Goal: Information Seeking & Learning: Check status

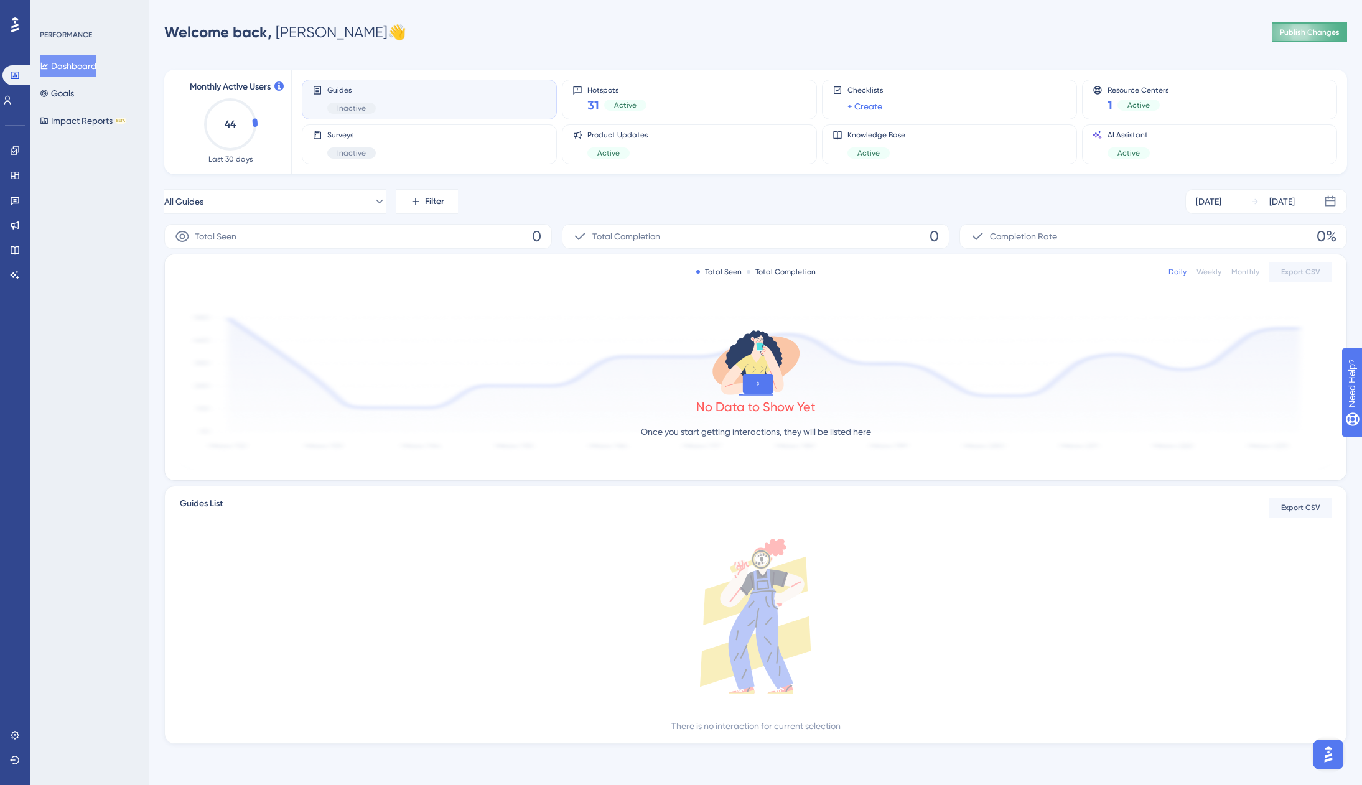
click at [1309, 34] on span "Publish Changes" at bounding box center [1310, 32] width 60 height 10
click at [553, 39] on div "Welcome back, [PERSON_NAME] 👋 Publish Changes" at bounding box center [755, 32] width 1183 height 25
click at [17, 248] on icon at bounding box center [15, 250] width 10 height 10
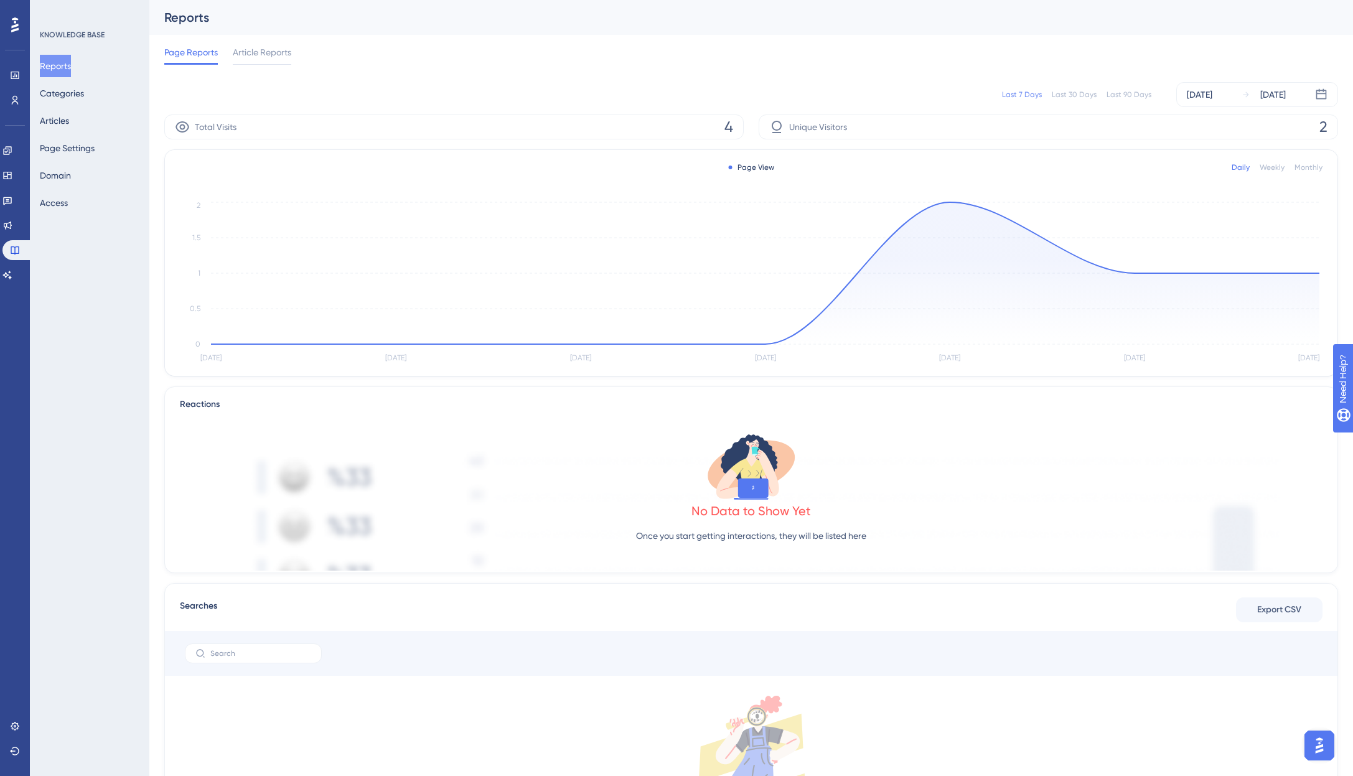
click at [1133, 98] on div "Last 90 Days" at bounding box center [1129, 95] width 45 height 10
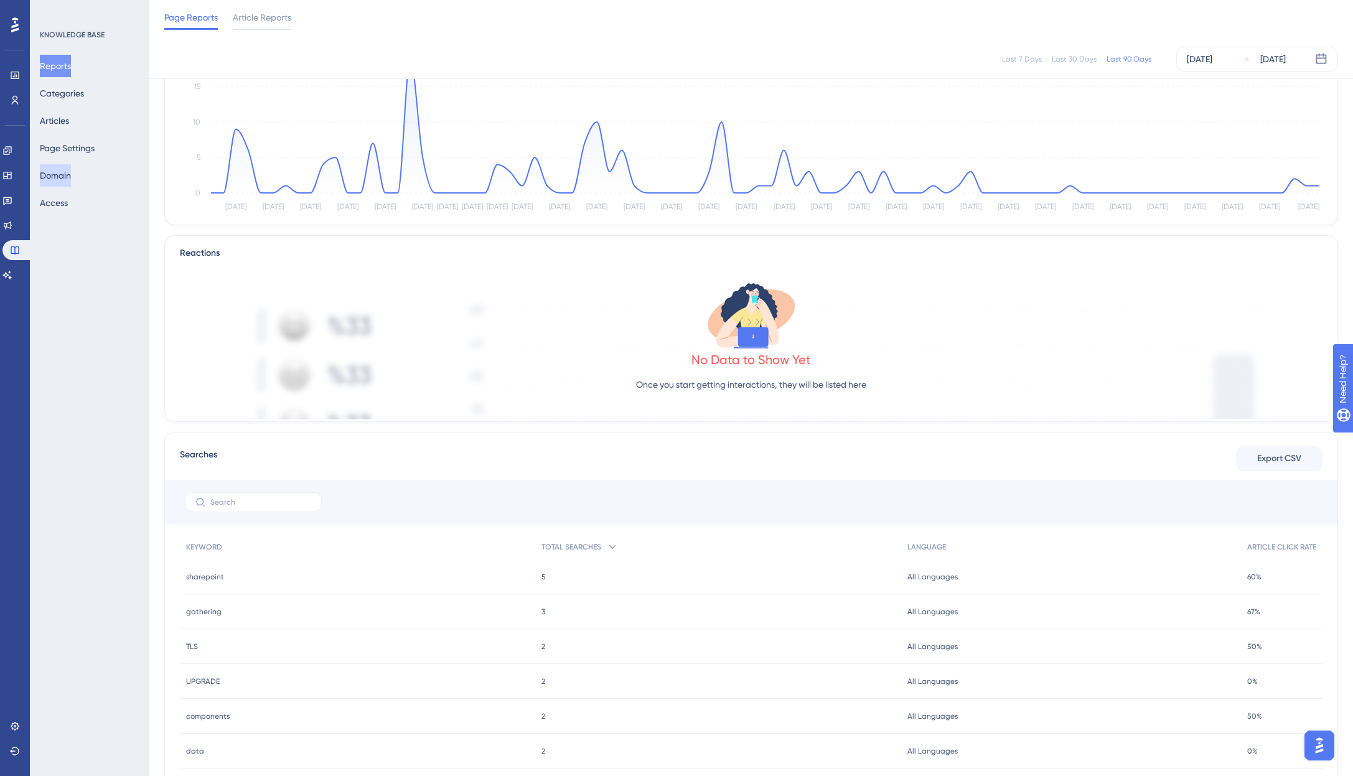
scroll to position [124, 0]
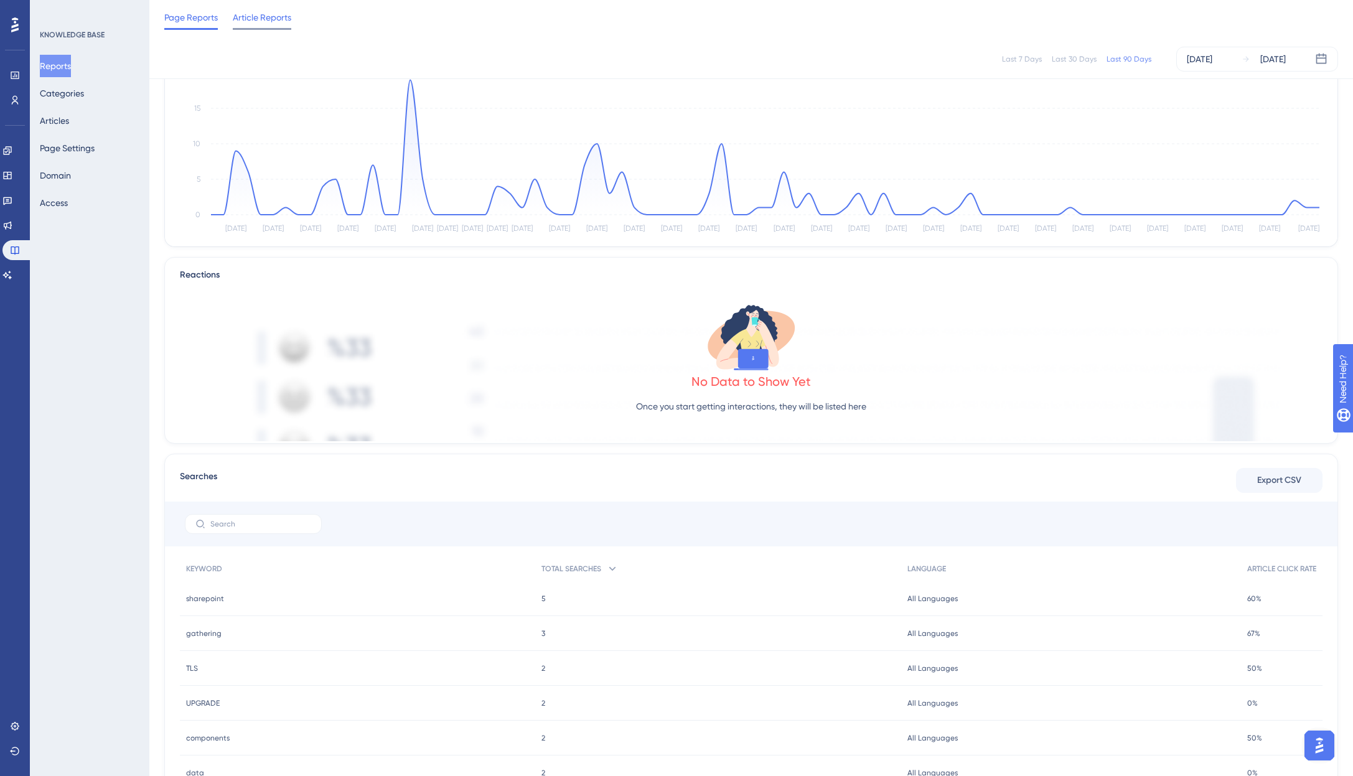
click at [245, 17] on span "Article Reports" at bounding box center [262, 17] width 58 height 15
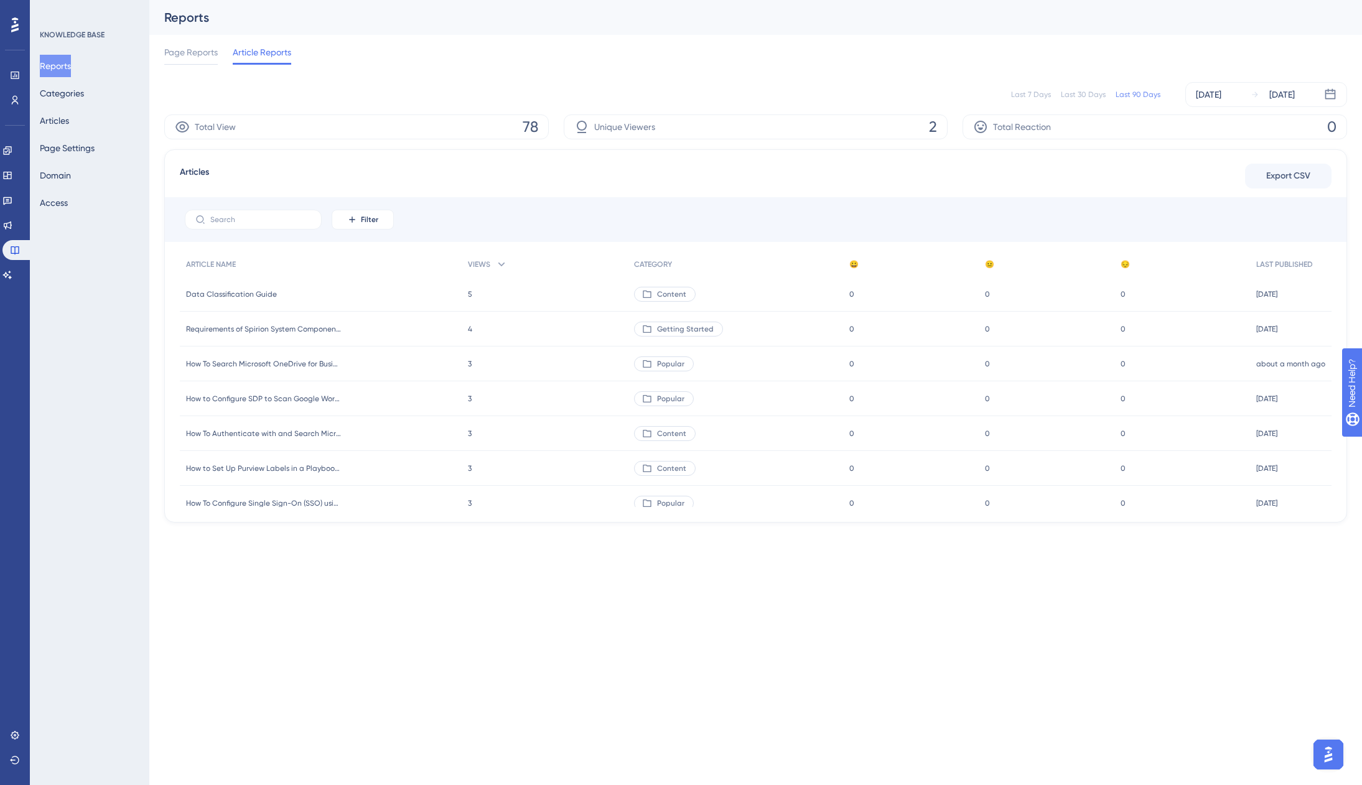
click at [441, 68] on div "Page Reports Article Reports" at bounding box center [755, 55] width 1183 height 40
click at [278, 0] on html "Performance Users Engagement Widgets Feedback Product Updates Knowledge Base AI…" at bounding box center [681, 0] width 1362 height 0
click at [1222, 96] on div "[DATE]" at bounding box center [1209, 94] width 26 height 15
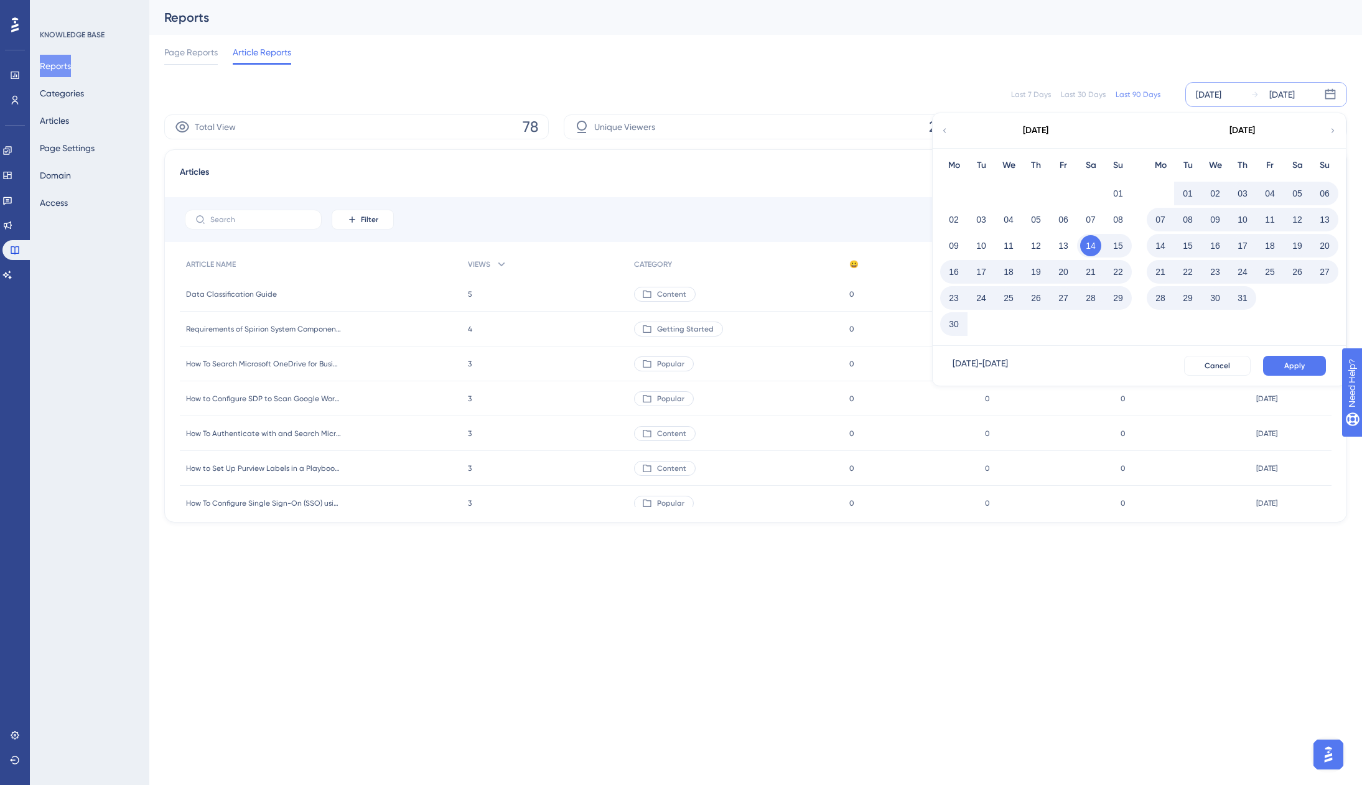
click at [947, 132] on icon at bounding box center [944, 130] width 9 height 11
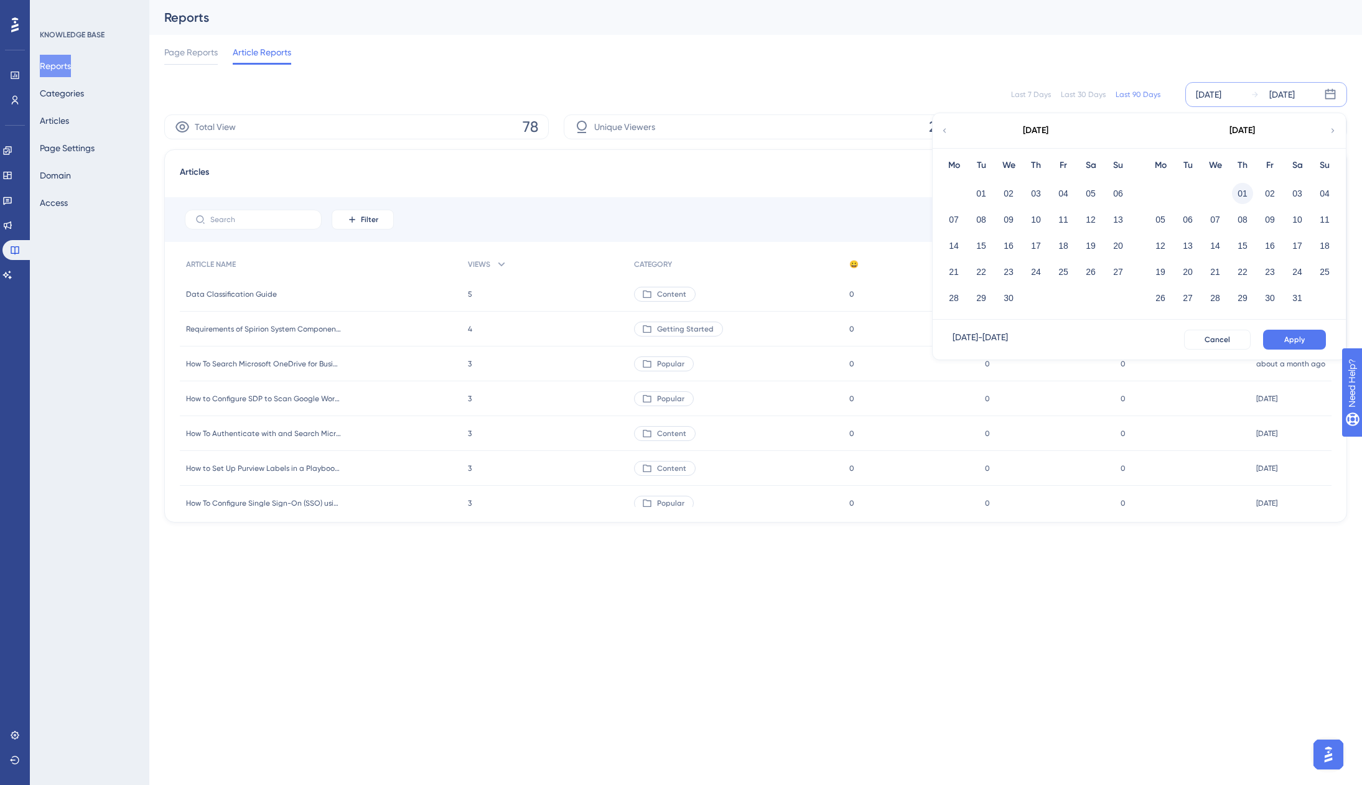
click at [1241, 194] on button "01" at bounding box center [1242, 193] width 21 height 21
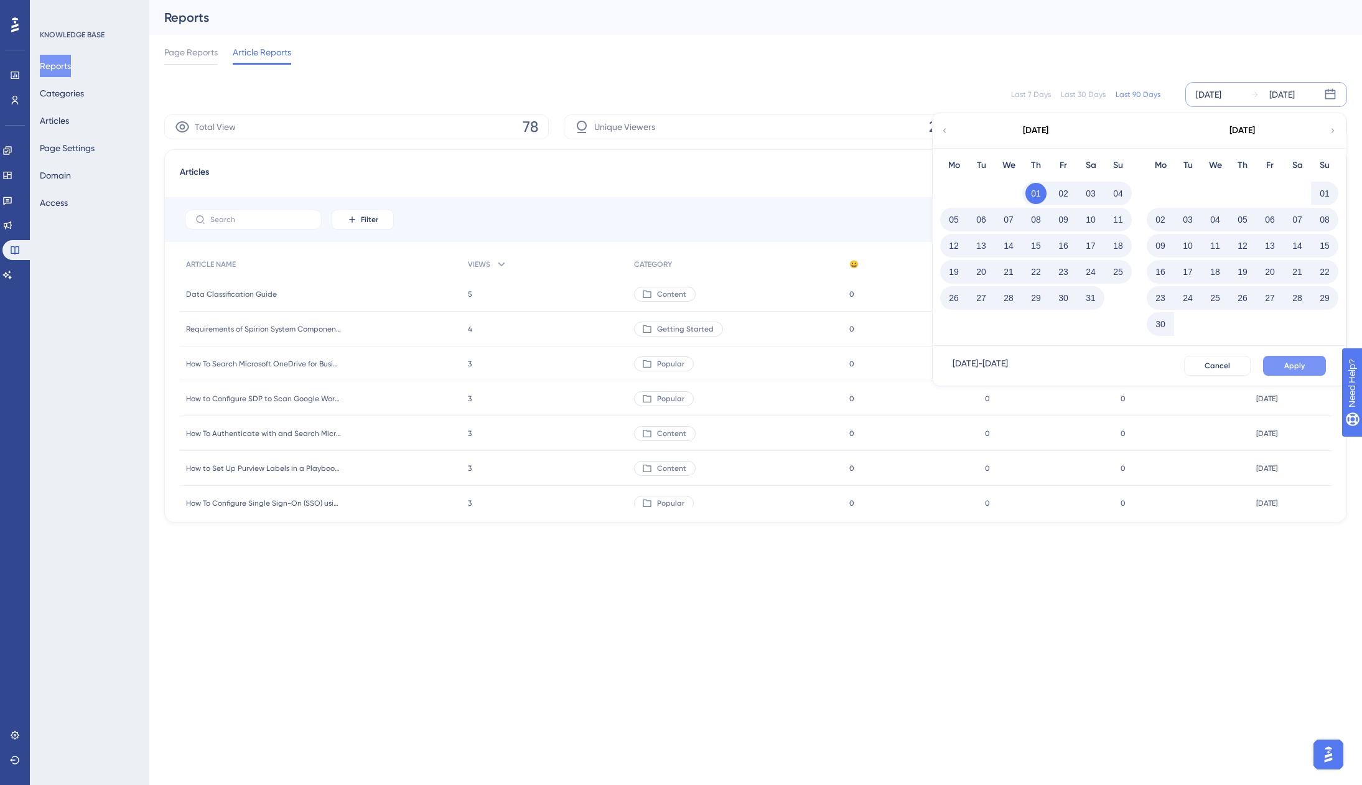
click at [1305, 370] on button "Apply" at bounding box center [1294, 366] width 63 height 20
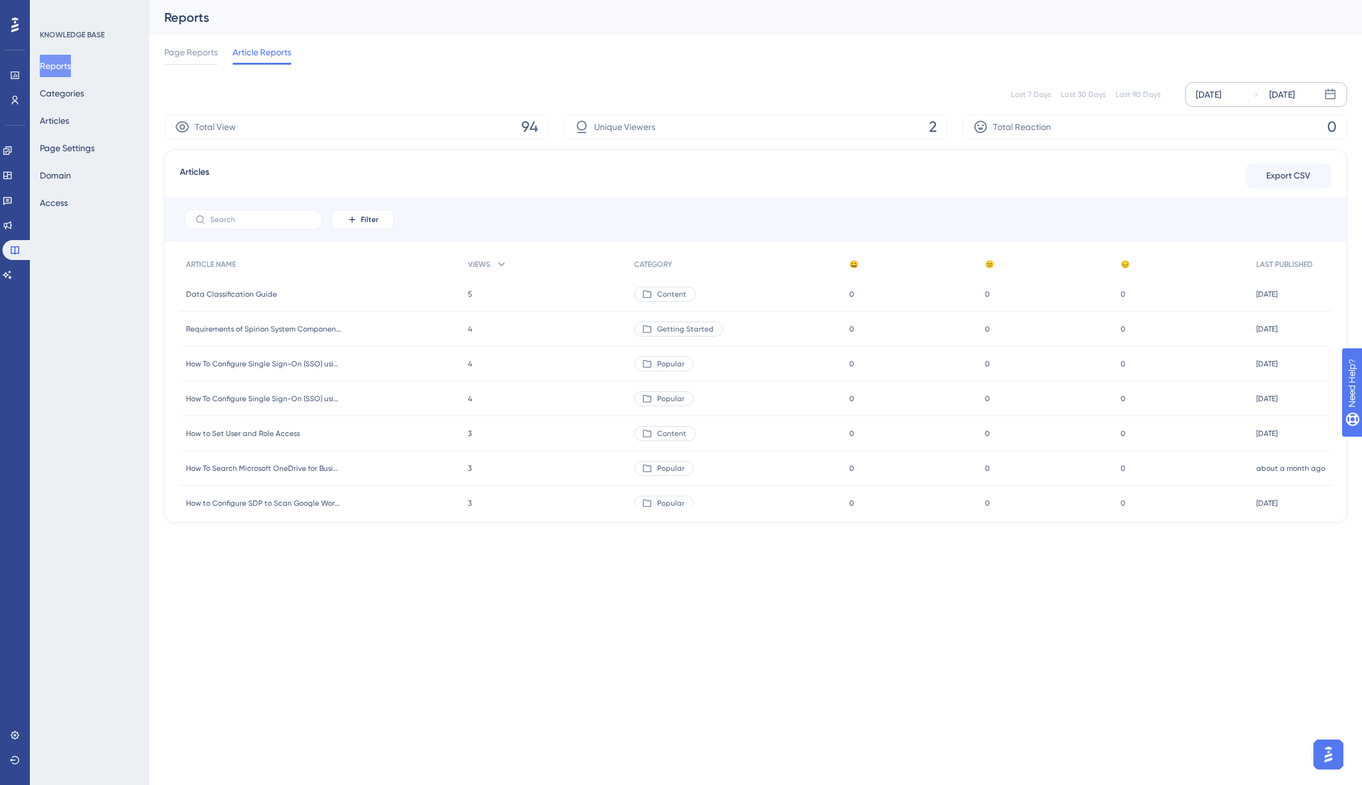
click at [495, 0] on html "Performance Users Engagement Widgets Feedback Product Updates Knowledge Base AI…" at bounding box center [681, 0] width 1362 height 0
click at [648, 44] on div "Page Reports Article Reports" at bounding box center [755, 55] width 1183 height 40
drag, startPoint x: 652, startPoint y: 126, endPoint x: 792, endPoint y: 123, distance: 139.4
click at [656, 126] on div "Unique Viewers 2" at bounding box center [756, 127] width 385 height 25
drag, startPoint x: 926, startPoint y: 122, endPoint x: 937, endPoint y: 124, distance: 11.4
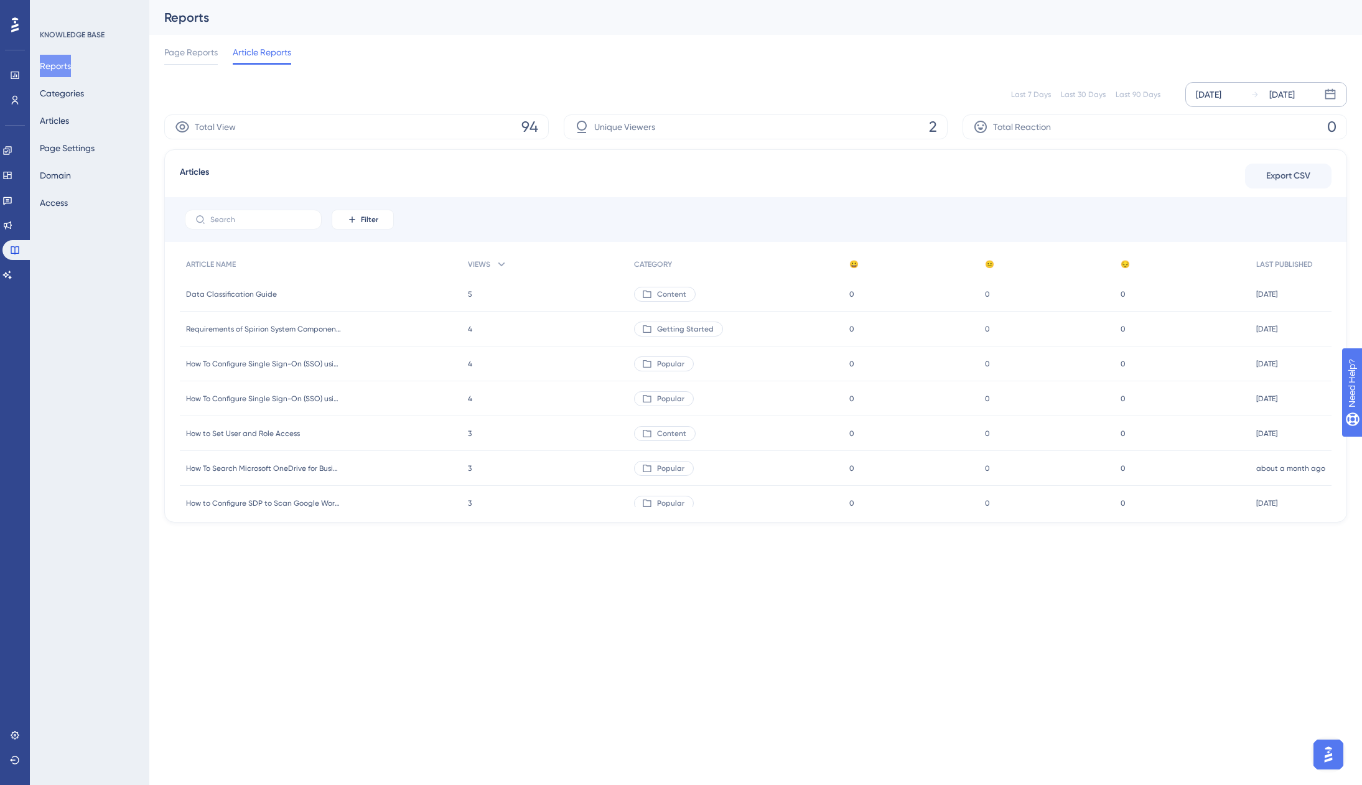
click at [927, 122] on div "Unique Viewers 2" at bounding box center [756, 127] width 385 height 25
click at [938, 124] on div "Unique Viewers 2" at bounding box center [756, 127] width 385 height 25
click at [586, 126] on icon at bounding box center [582, 127] width 10 height 12
click at [747, 49] on div "Page Reports Article Reports" at bounding box center [755, 55] width 1183 height 40
click at [73, 94] on button "Categories" at bounding box center [62, 93] width 44 height 22
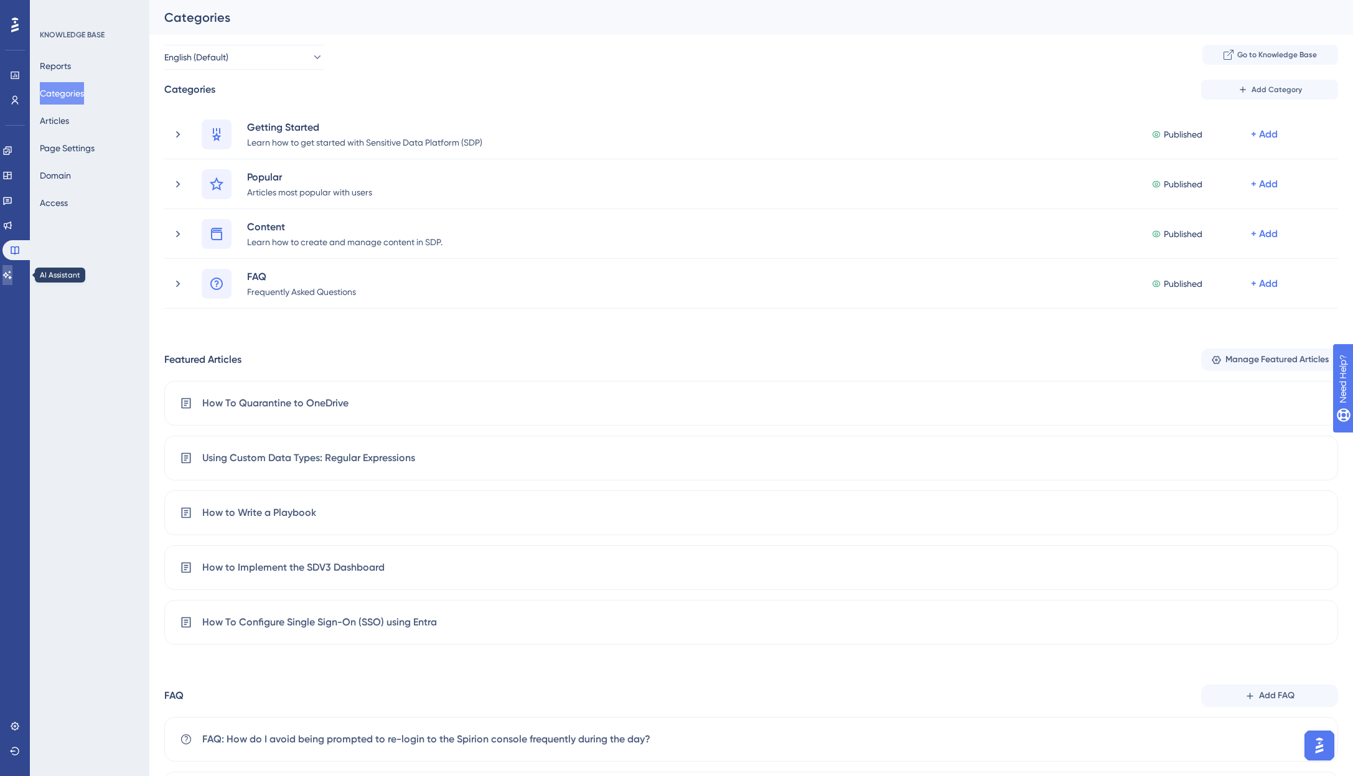
click at [12, 275] on icon at bounding box center [7, 275] width 9 height 8
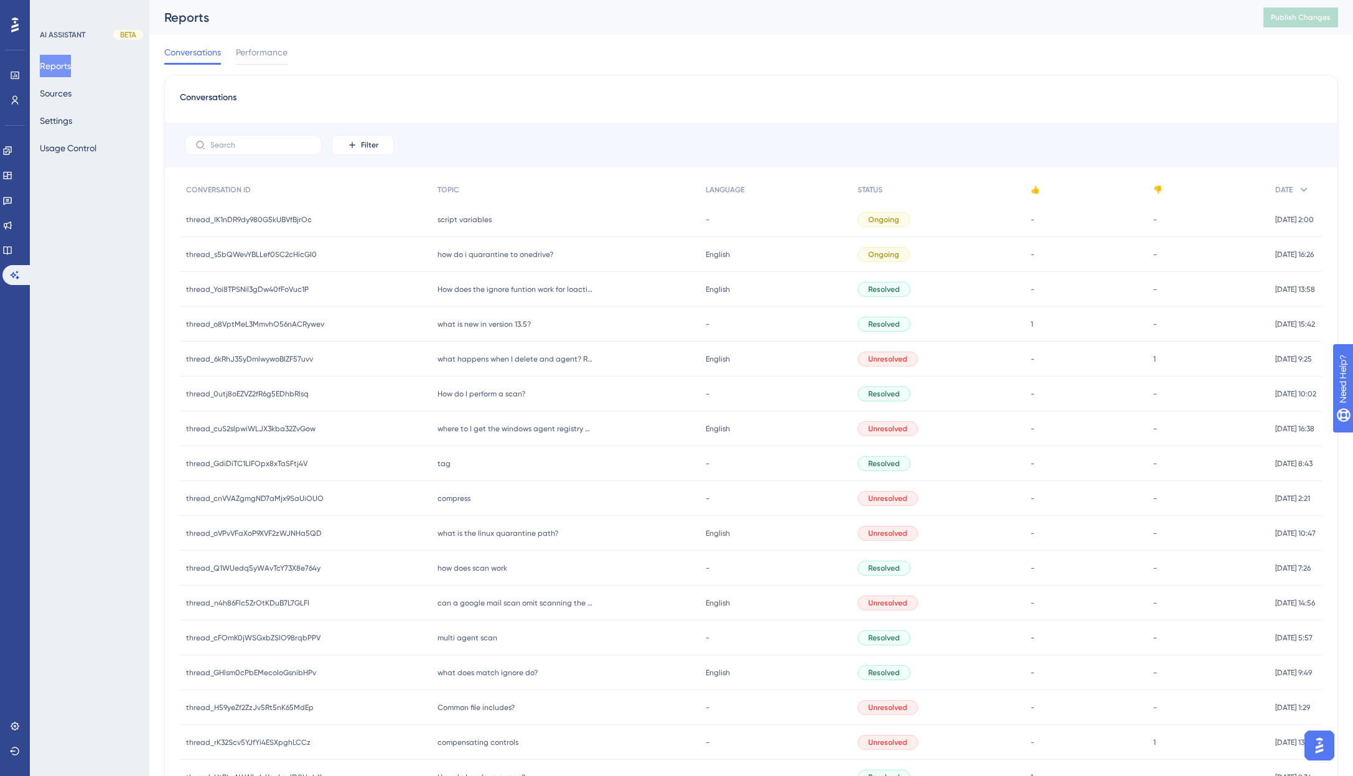
drag, startPoint x: 96, startPoint y: 194, endPoint x: 700, endPoint y: 64, distance: 617.5
click at [700, 64] on div "Conversations Performance" at bounding box center [751, 55] width 1174 height 40
click at [479, 325] on span "what is new in version 13.5?" at bounding box center [483, 324] width 93 height 10
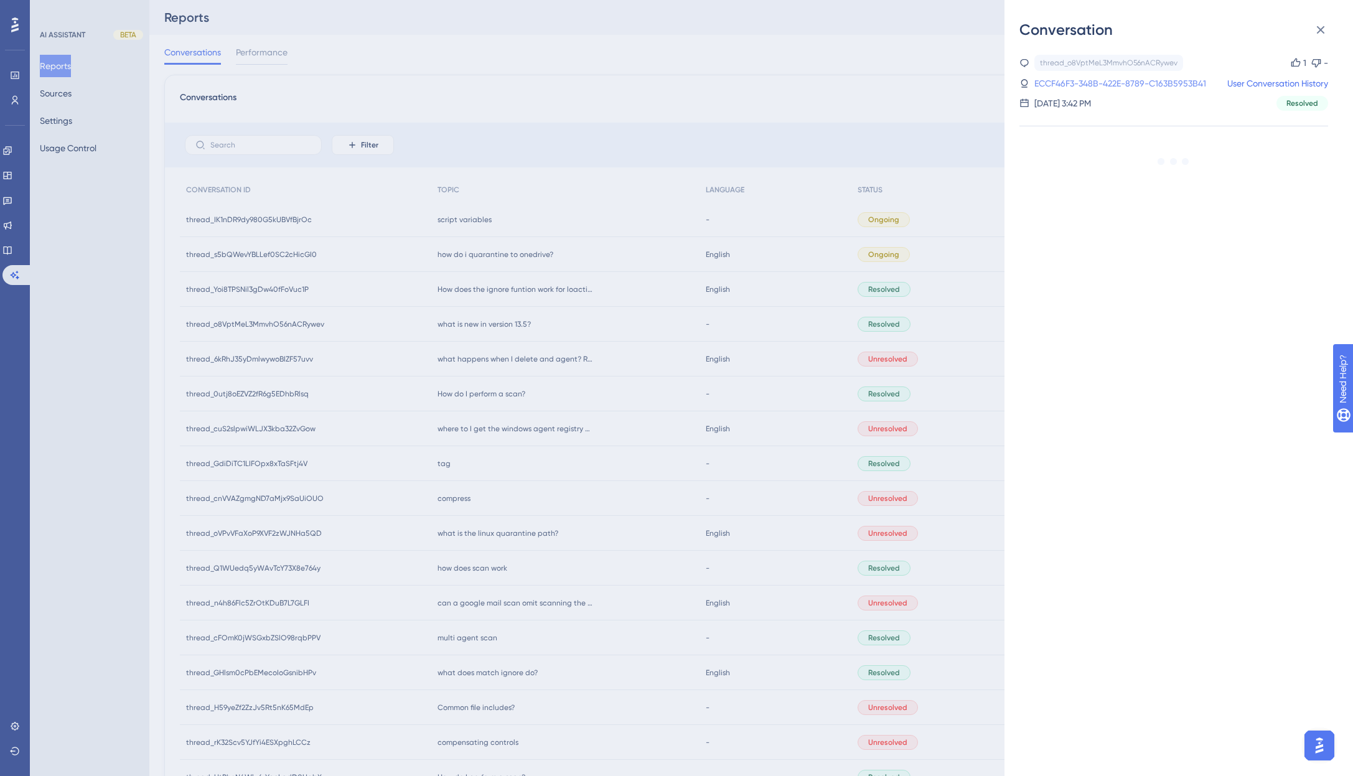
click at [1144, 85] on link "ECCF46F3-348B-422E-8789-C163B5953B41" at bounding box center [1120, 83] width 172 height 15
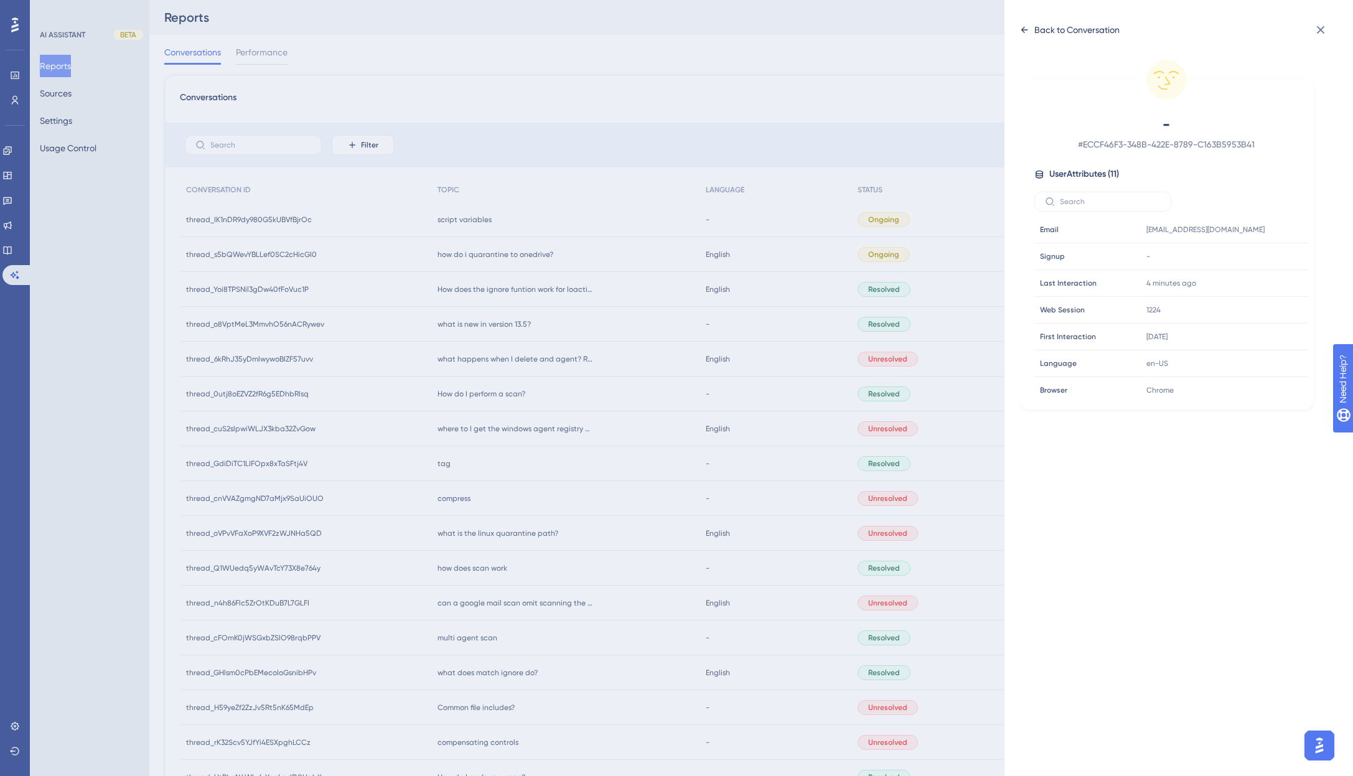
click at [1026, 28] on icon at bounding box center [1024, 30] width 10 height 10
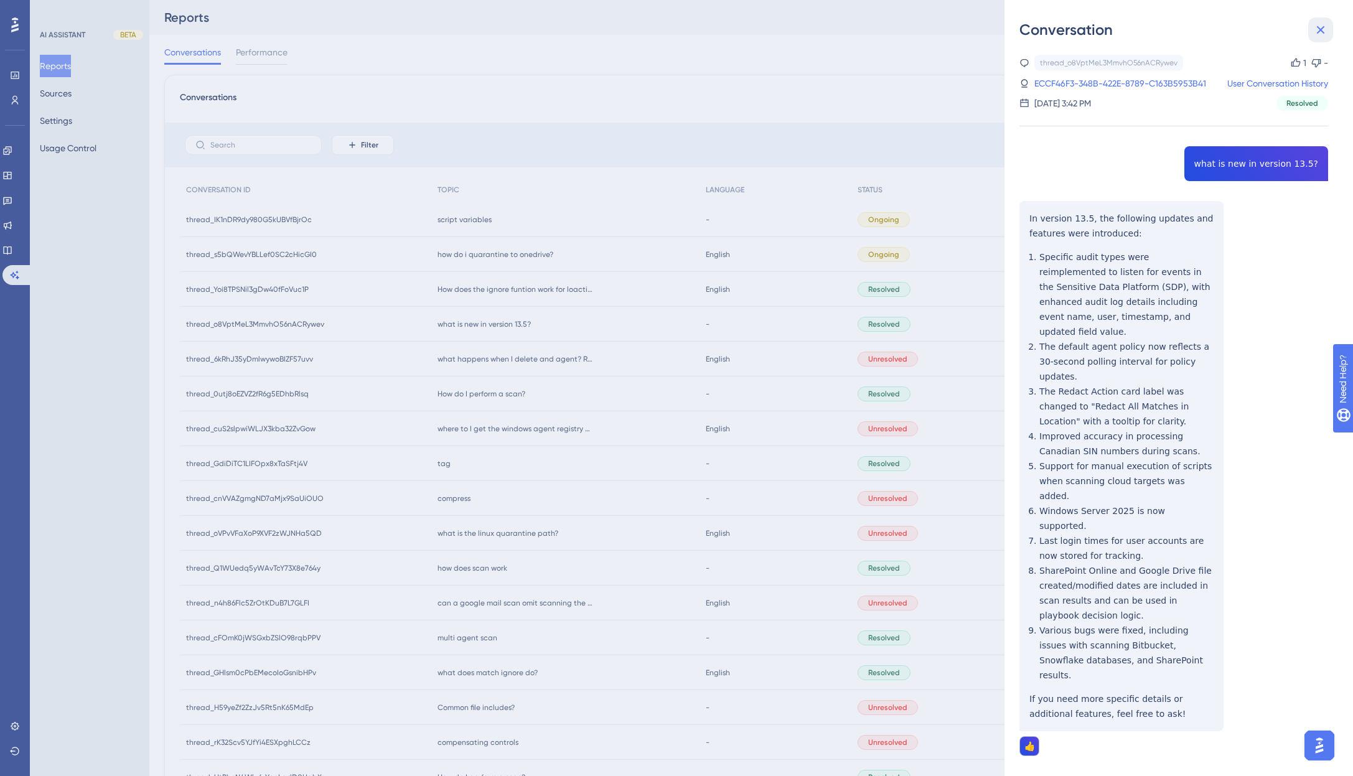
click at [1319, 27] on icon at bounding box center [1320, 29] width 15 height 15
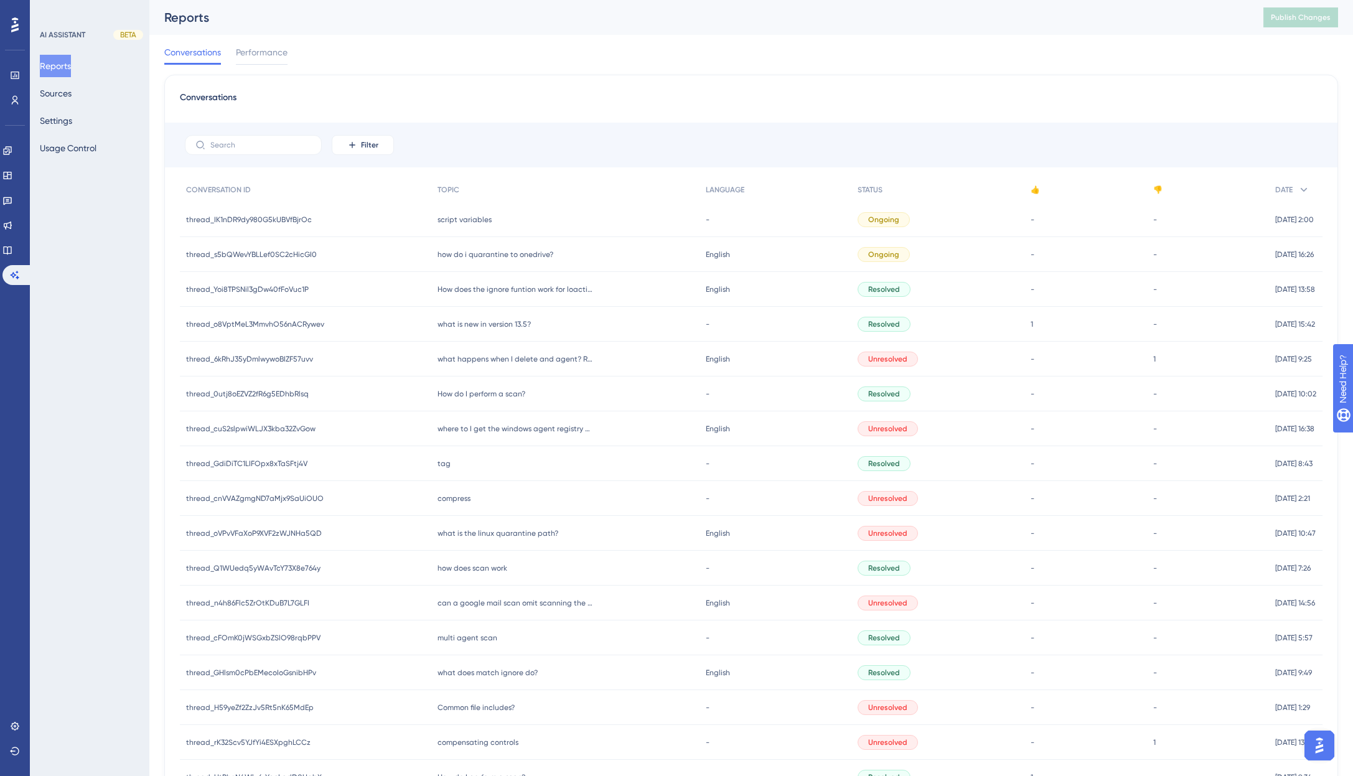
click at [1043, 43] on div "Conversations Performance" at bounding box center [751, 55] width 1174 height 40
drag, startPoint x: 933, startPoint y: 49, endPoint x: 937, endPoint y: 30, distance: 19.8
click at [935, 47] on div "Conversations Performance" at bounding box center [751, 55] width 1174 height 40
click at [927, 78] on div "Conversations Filter CONVERSATION ID TOPIC LANGUAGE STATUS 👍 👎 DATE thread_IK1n…" at bounding box center [751, 515] width 1174 height 880
click at [12, 153] on icon at bounding box center [7, 151] width 10 height 10
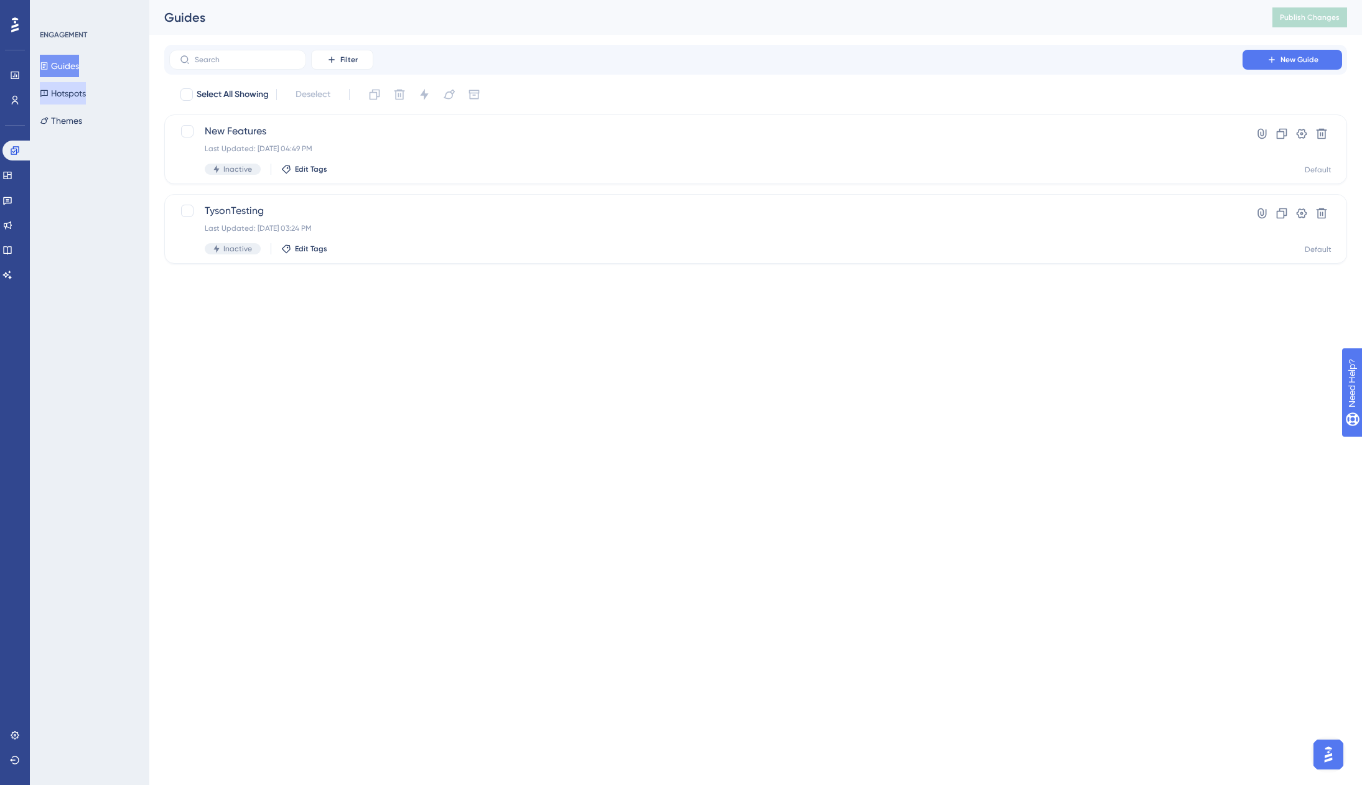
click at [72, 93] on button "Hotspots" at bounding box center [63, 93] width 46 height 22
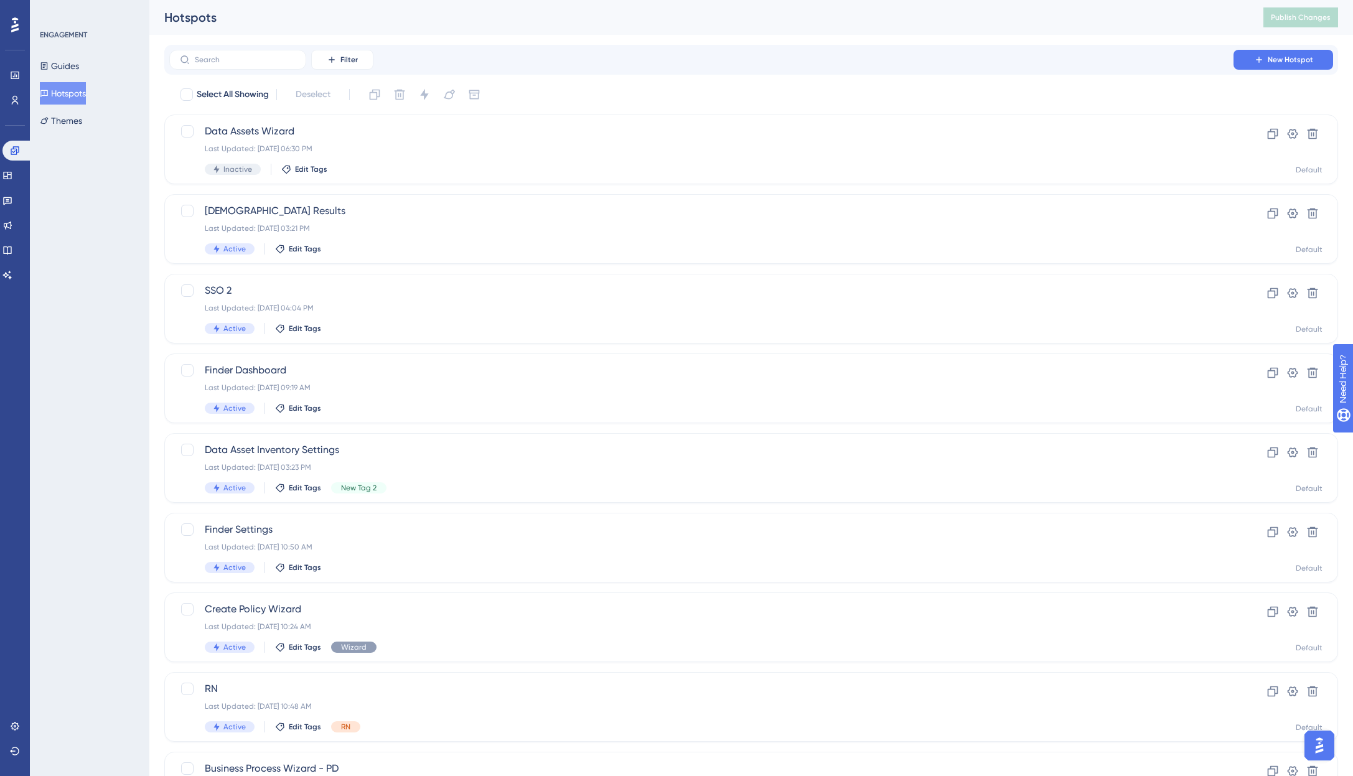
click at [625, 20] on div "Hotspots" at bounding box center [698, 17] width 1068 height 17
click at [12, 279] on icon at bounding box center [7, 275] width 10 height 10
